Goal: Task Accomplishment & Management: Manage account settings

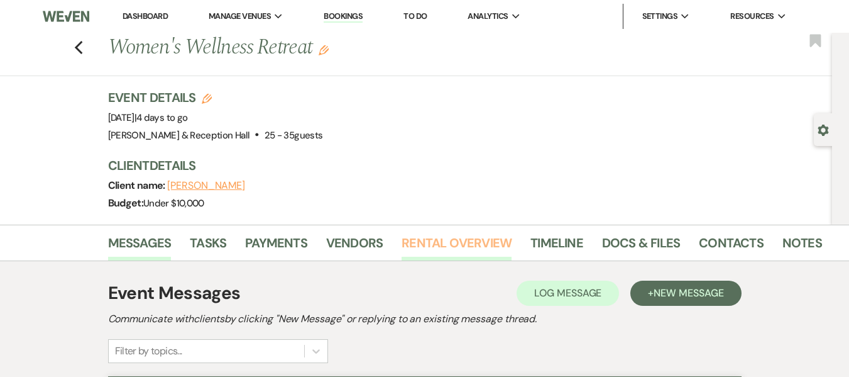
click at [472, 241] on link "Rental Overview" at bounding box center [457, 247] width 110 height 28
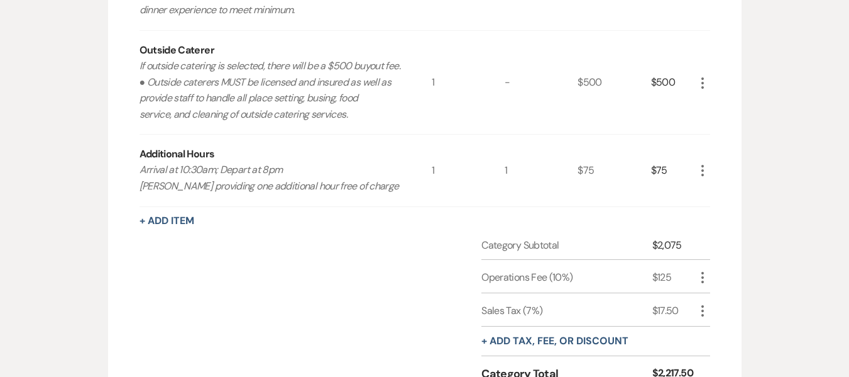
scroll to position [126, 0]
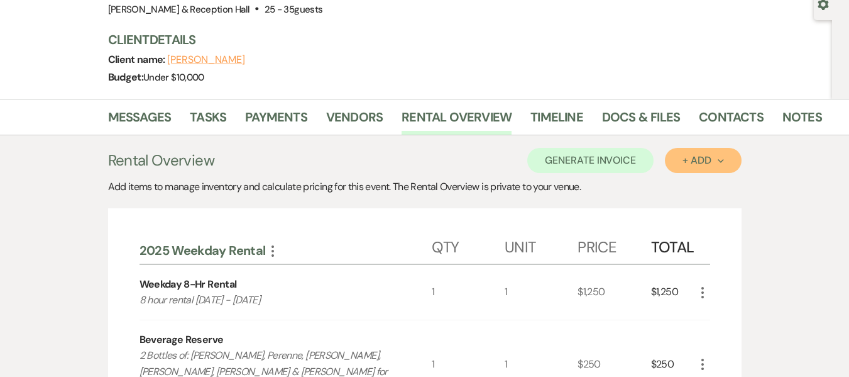
click at [693, 160] on div "+ Add Next" at bounding box center [703, 160] width 41 height 10
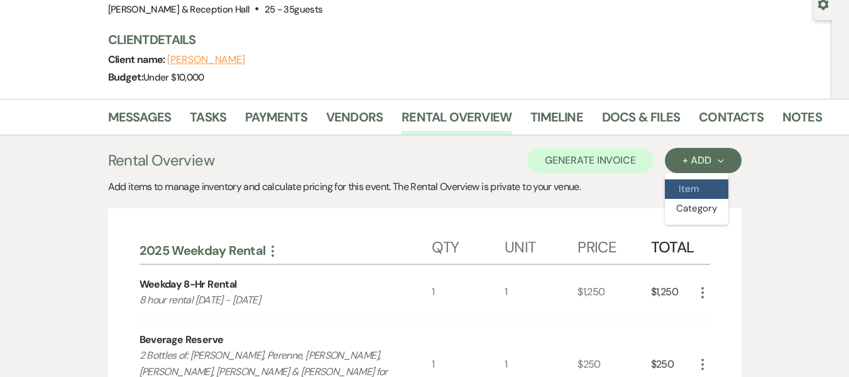
click at [691, 188] on button "Item" at bounding box center [697, 188] width 64 height 19
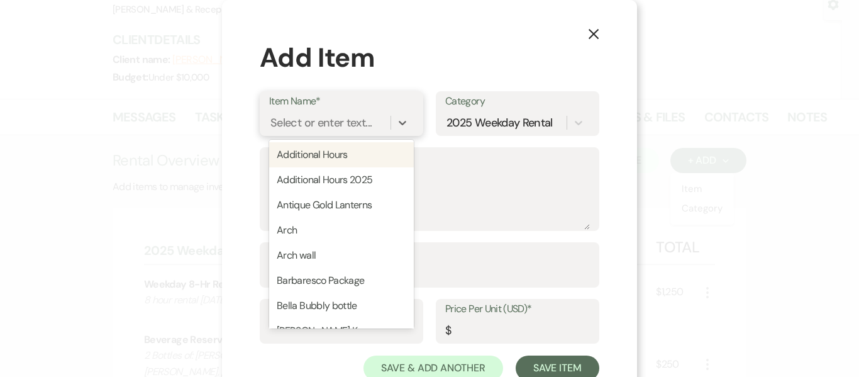
click at [342, 131] on div "Select or enter text..." at bounding box center [320, 122] width 101 height 17
click at [342, 159] on div "Additional Hours" at bounding box center [341, 154] width 145 height 25
type input "1"
type input "150"
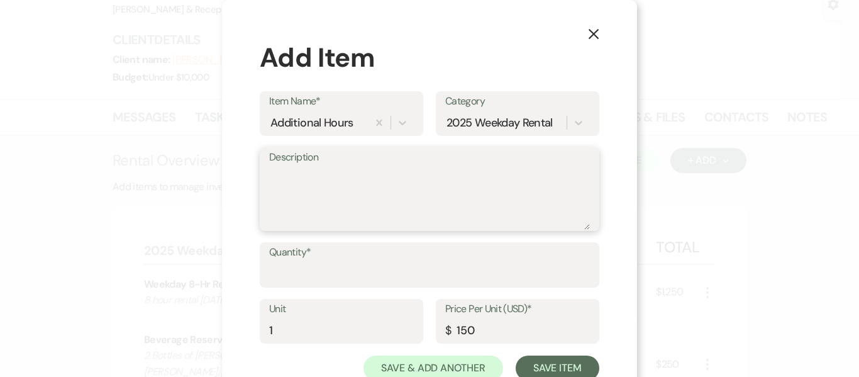
click at [335, 181] on textarea "Description" at bounding box center [429, 198] width 321 height 63
type textarea "Arriving at 10am"
click at [463, 122] on div "2025 Weekday Rental" at bounding box center [499, 122] width 106 height 17
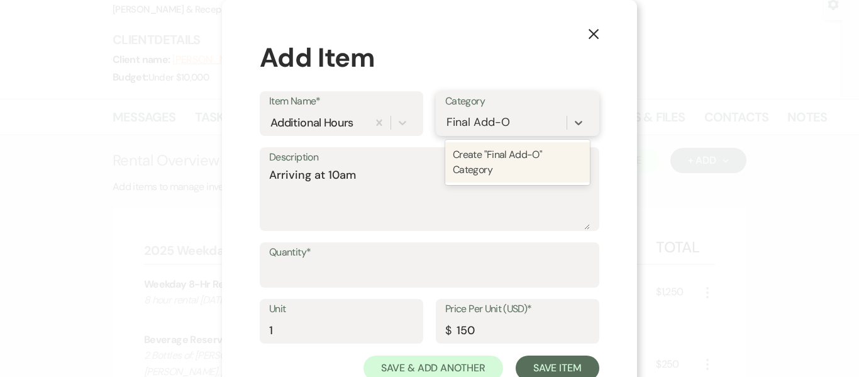
type input "Final Add-On"
click at [517, 156] on div "Create "Final Add-On" Category" at bounding box center [517, 162] width 145 height 40
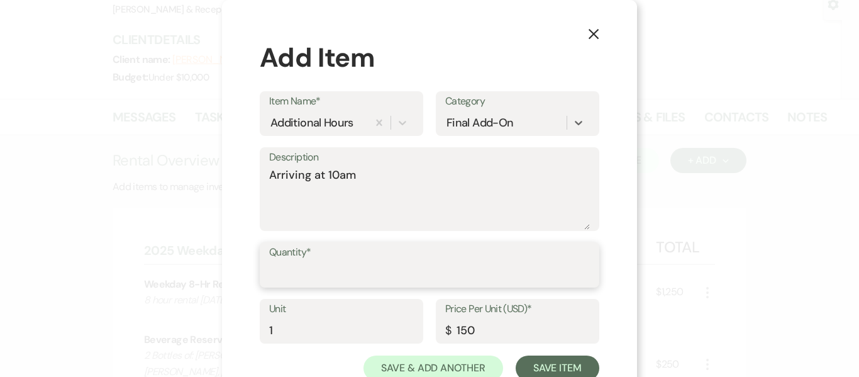
click at [348, 274] on input "Quantity*" at bounding box center [429, 274] width 321 height 25
type input "1"
drag, startPoint x: 475, startPoint y: 328, endPoint x: 421, endPoint y: 333, distance: 54.3
click at [421, 333] on div "Unit 1 Price Per Unit (USD)* $ 150" at bounding box center [430, 327] width 340 height 57
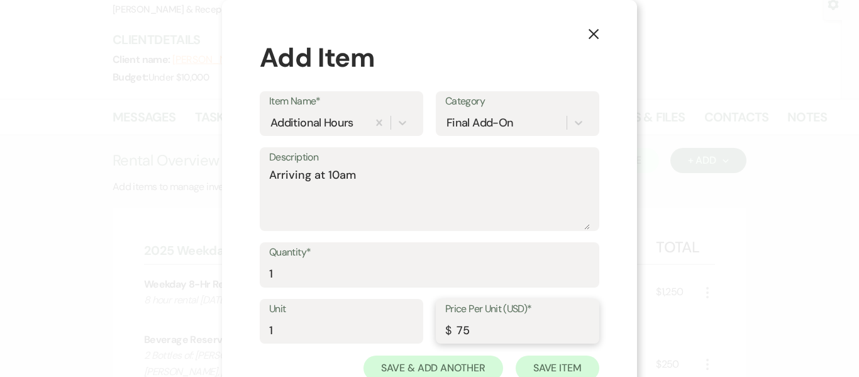
type input "75"
click at [535, 362] on button "Save Item" at bounding box center [558, 367] width 84 height 25
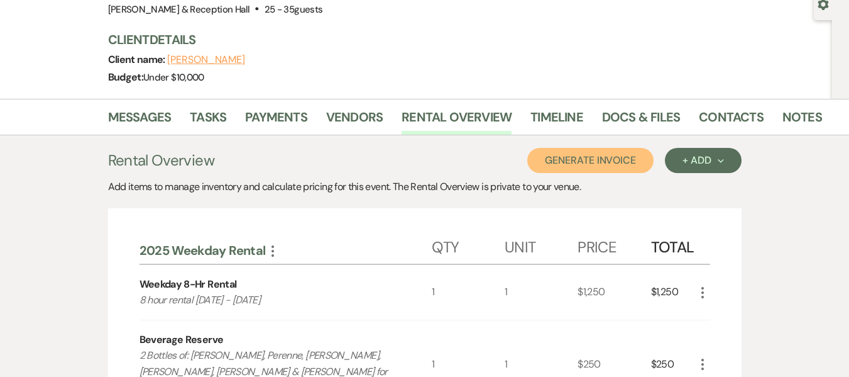
click at [608, 165] on button "Generate Invoice" at bounding box center [591, 160] width 126 height 25
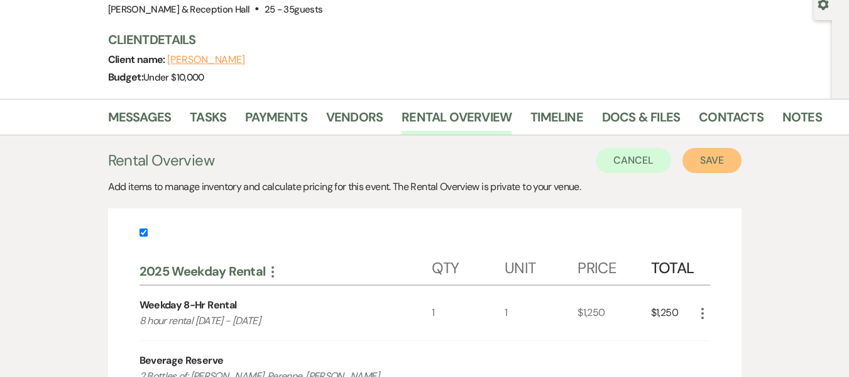
click at [721, 160] on button "Save" at bounding box center [712, 160] width 59 height 25
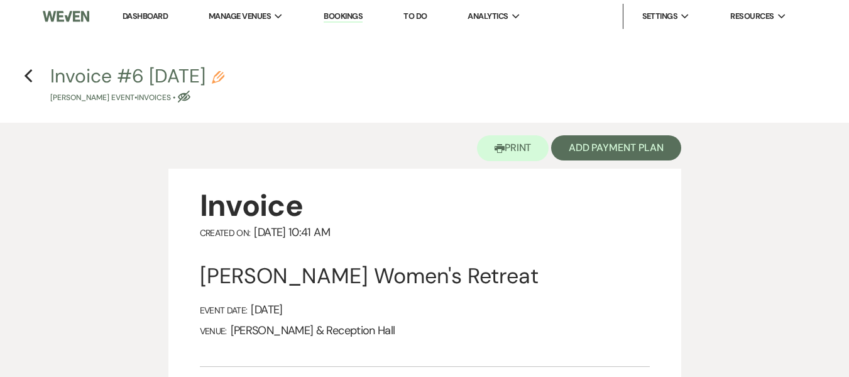
click at [224, 79] on icon "Pencil" at bounding box center [218, 77] width 13 height 13
select select "22"
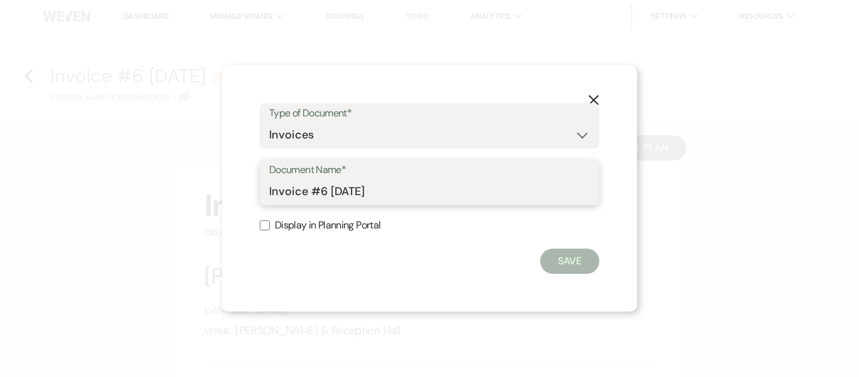
drag, startPoint x: 430, startPoint y: 192, endPoint x: 236, endPoint y: 169, distance: 195.0
click at [240, 191] on div "X Type of Document* Special Event Insurance Vendor Certificate of Insurance Con…" at bounding box center [429, 188] width 415 height 246
type input "Updated Final Invoice"
click at [264, 224] on input "Display in Planning Portal" at bounding box center [265, 225] width 10 height 10
checkbox input "true"
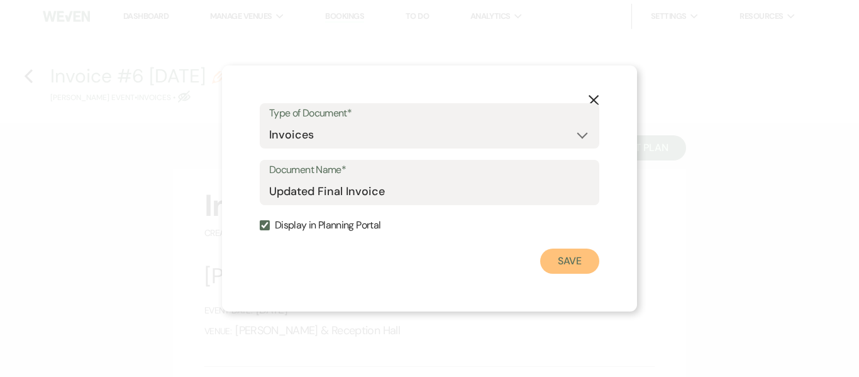
click at [568, 267] on button "Save" at bounding box center [569, 260] width 59 height 25
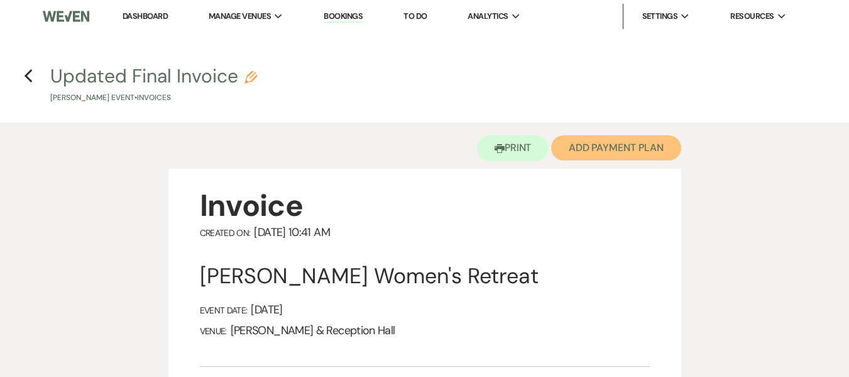
click at [607, 154] on button "Add Payment Plan" at bounding box center [616, 147] width 130 height 25
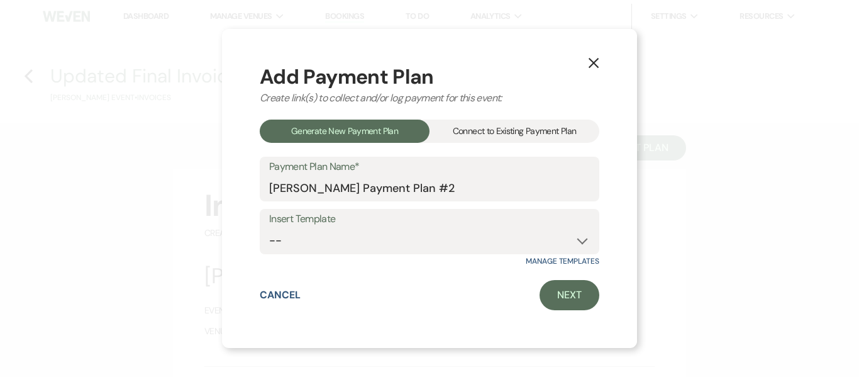
click at [478, 127] on div "Connect to Existing Payment Plan" at bounding box center [514, 130] width 170 height 23
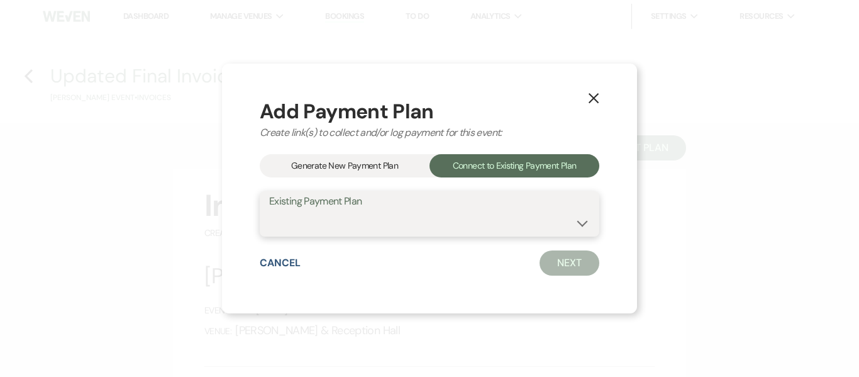
click at [489, 225] on select "[PERSON_NAME] Payment Plan #1" at bounding box center [429, 223] width 321 height 25
select select "16687"
click at [269, 211] on select "[PERSON_NAME] Payment Plan #1" at bounding box center [429, 223] width 321 height 25
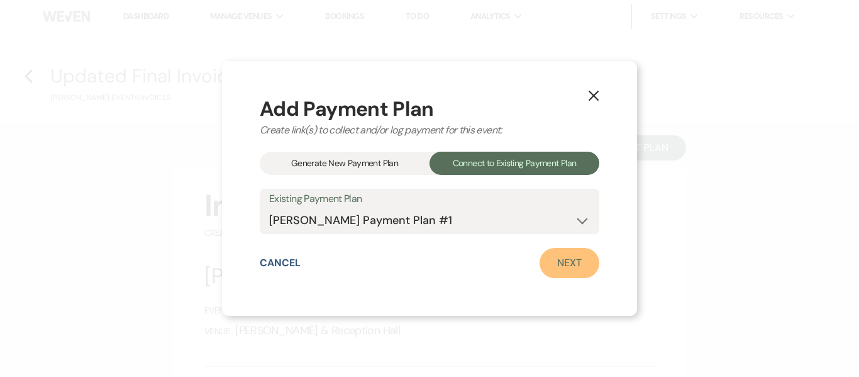
click at [569, 268] on link "Next" at bounding box center [569, 263] width 60 height 30
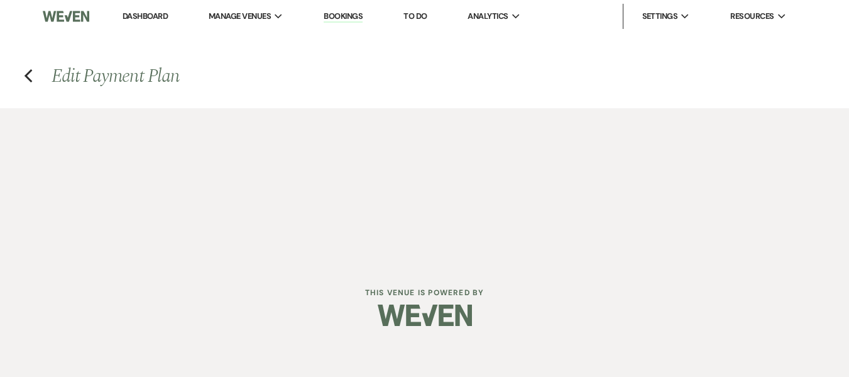
select select "28969"
select select "1"
select select "true"
select select "1"
select select "true"
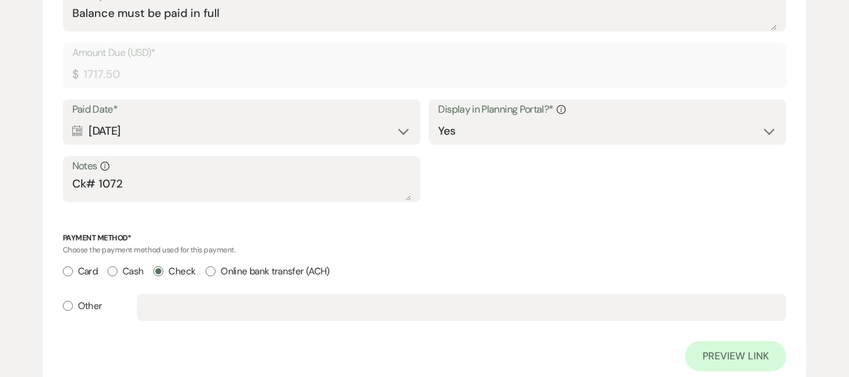
scroll to position [1174, 0]
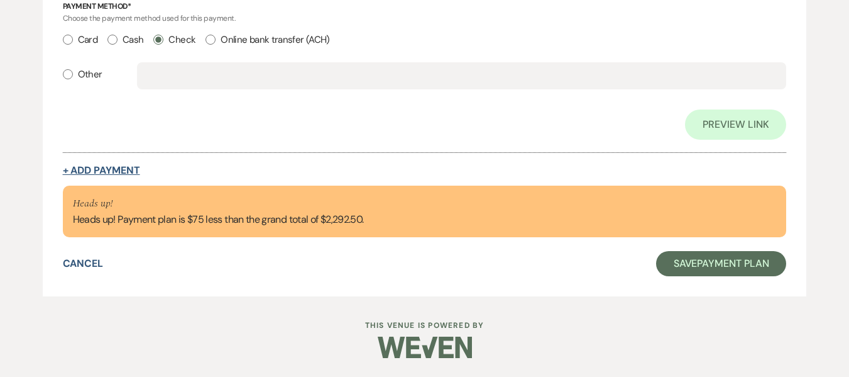
click at [106, 174] on button "+ Add Payment" at bounding box center [101, 170] width 77 height 10
select select "2"
select select "flat"
select select "true"
select select "client"
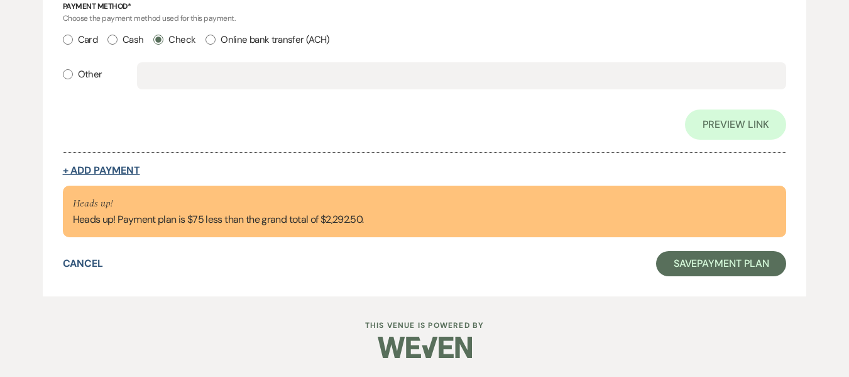
select select "weeks"
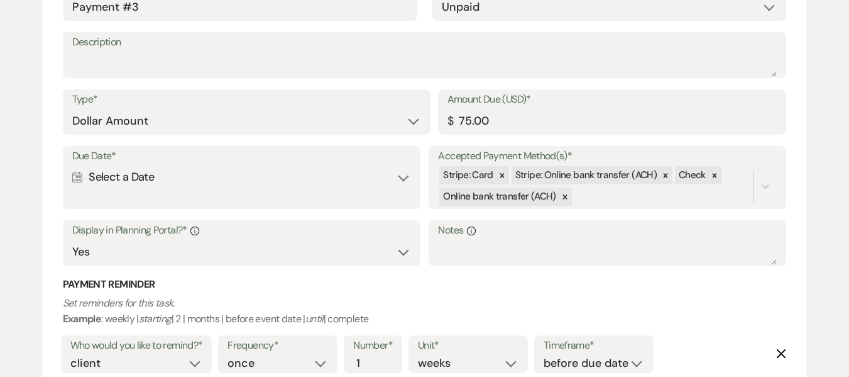
scroll to position [1333, 0]
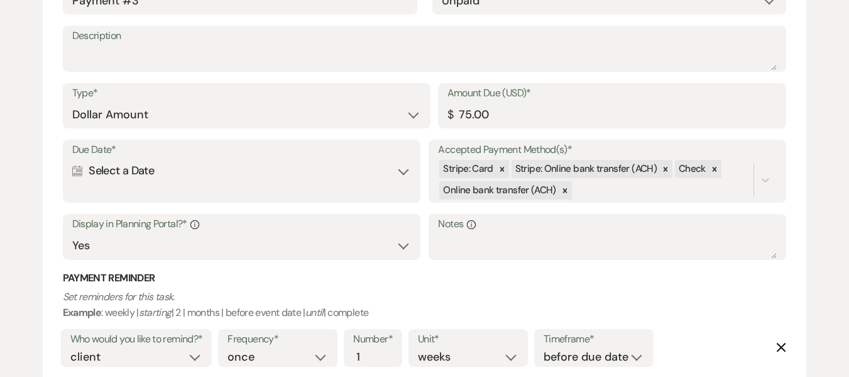
click at [126, 181] on div "Calendar Select a Date Expand" at bounding box center [241, 170] width 339 height 25
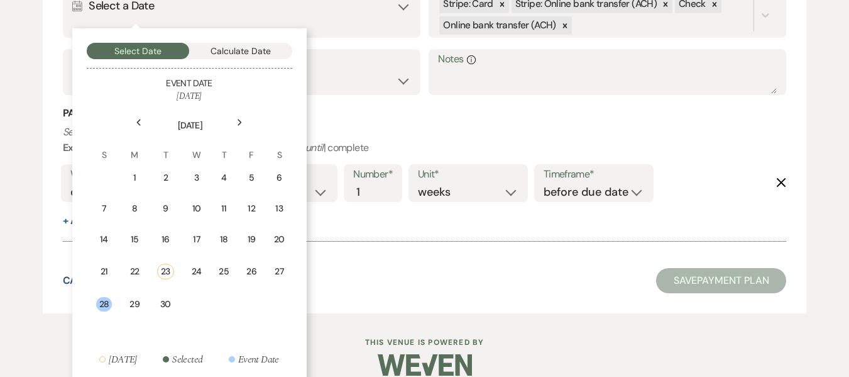
scroll to position [1515, 0]
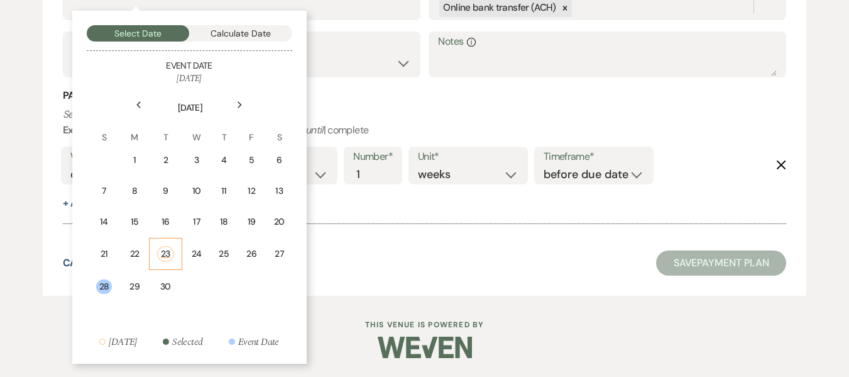
click at [170, 250] on div "23" at bounding box center [165, 254] width 17 height 16
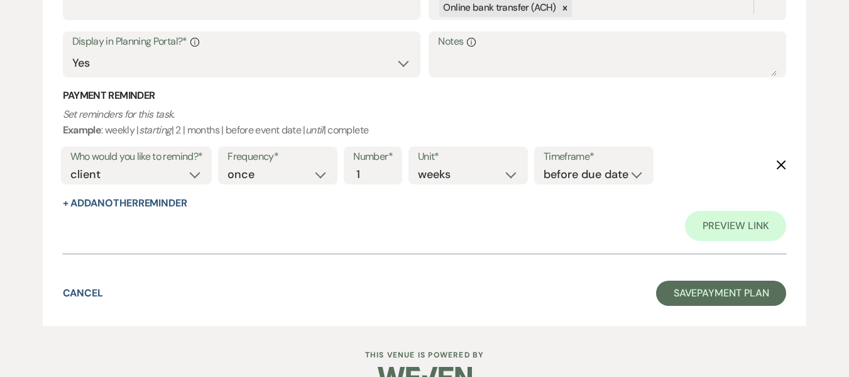
click at [777, 169] on icon "Delete" at bounding box center [781, 165] width 10 height 10
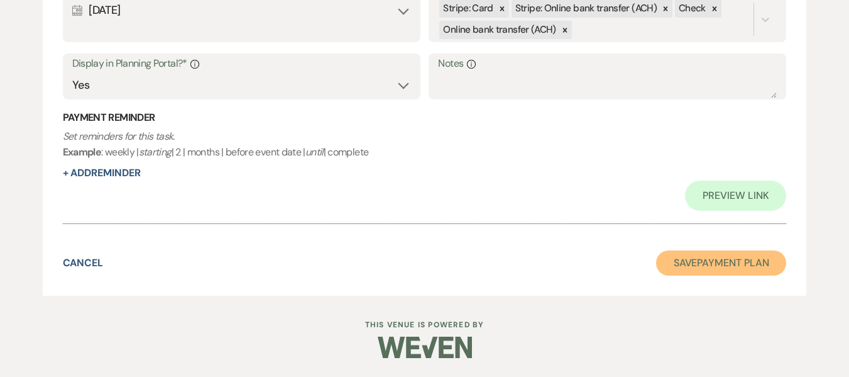
click at [728, 266] on button "Save Payment Plan" at bounding box center [721, 262] width 131 height 25
